Goal: Task Accomplishment & Management: Manage account settings

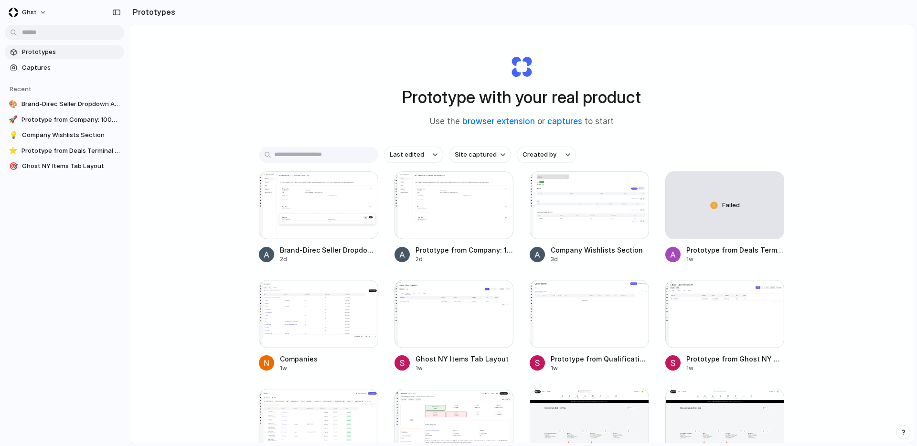
scroll to position [98, 0]
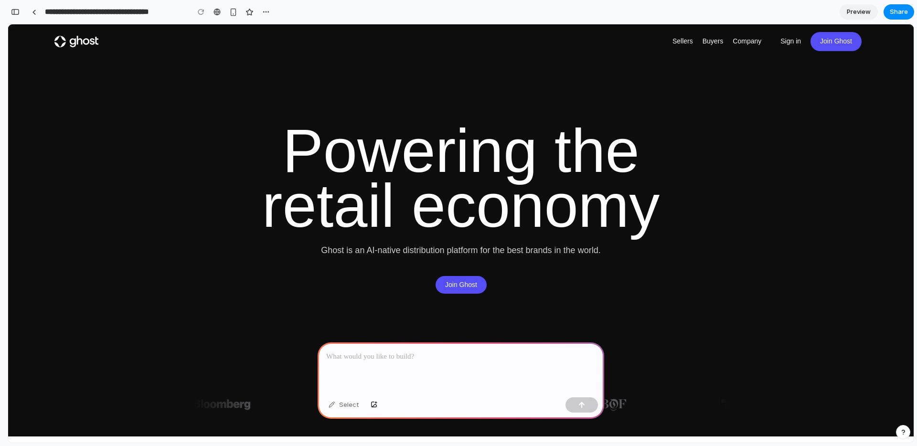
scroll to position [7, 0]
click at [16, 11] on div "button" at bounding box center [15, 12] width 9 height 7
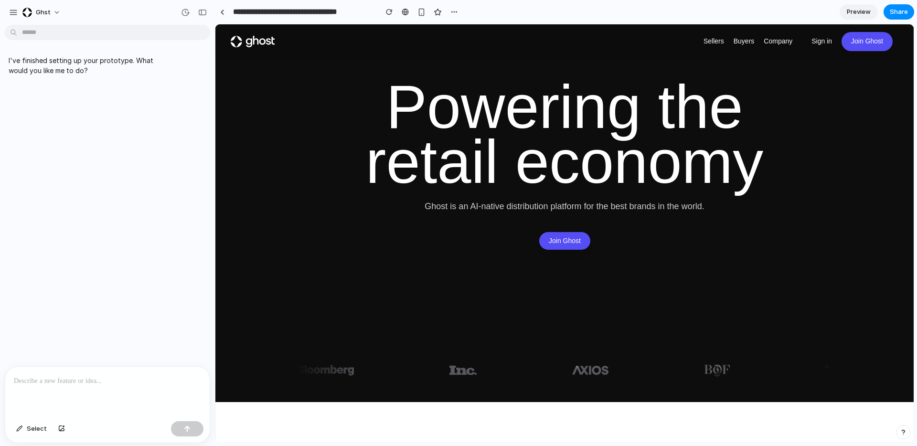
scroll to position [0, 0]
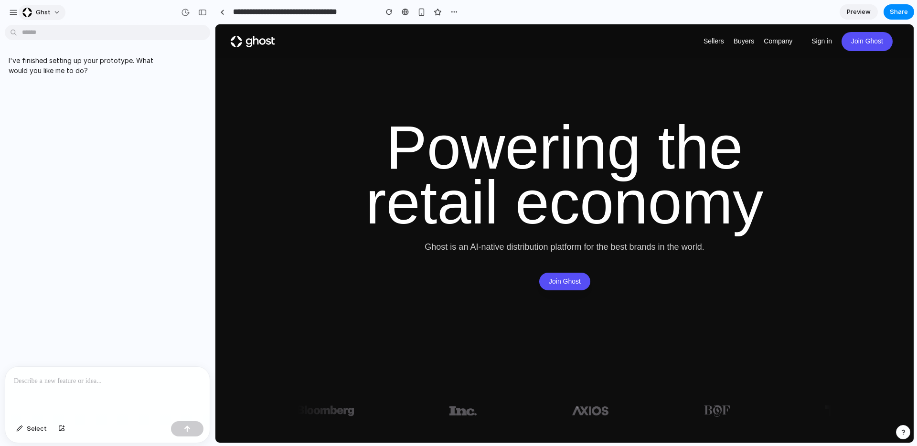
click at [47, 12] on span "ghst" at bounding box center [43, 13] width 15 height 10
click at [15, 13] on div "Settings Invite members Change theme Sign out" at bounding box center [458, 223] width 917 height 446
click at [12, 12] on div "button" at bounding box center [13, 12] width 9 height 9
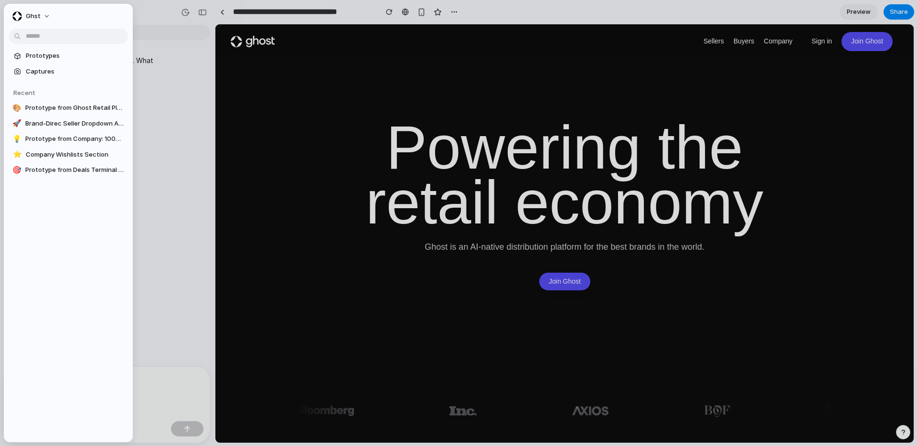
drag, startPoint x: 12, startPoint y: 12, endPoint x: 105, endPoint y: 14, distance: 92.7
click at [64, 13] on div "ghst" at bounding box center [68, 15] width 129 height 23
